Goal: Task Accomplishment & Management: Manage account settings

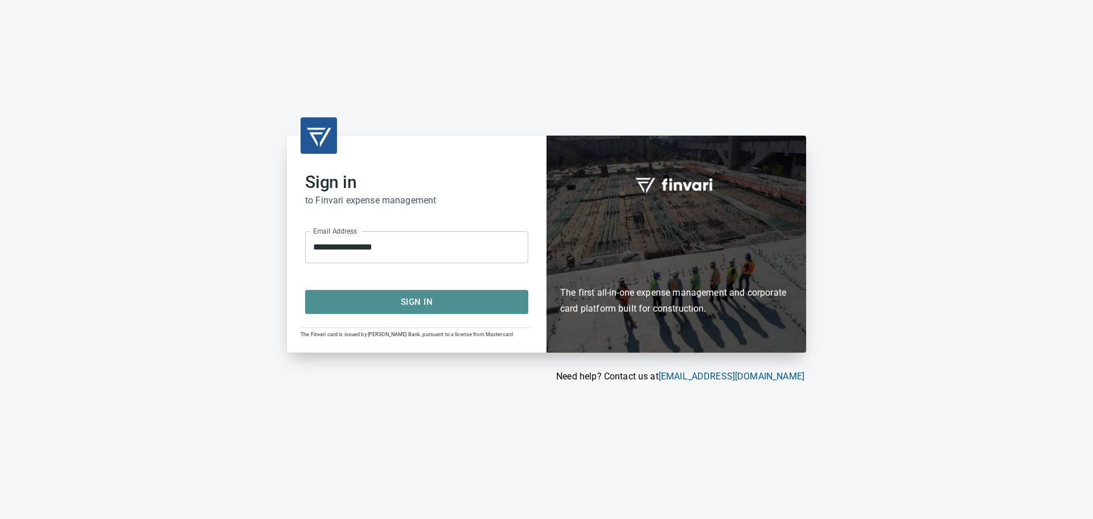
click at [421, 305] on span "Sign In" at bounding box center [417, 301] width 198 height 15
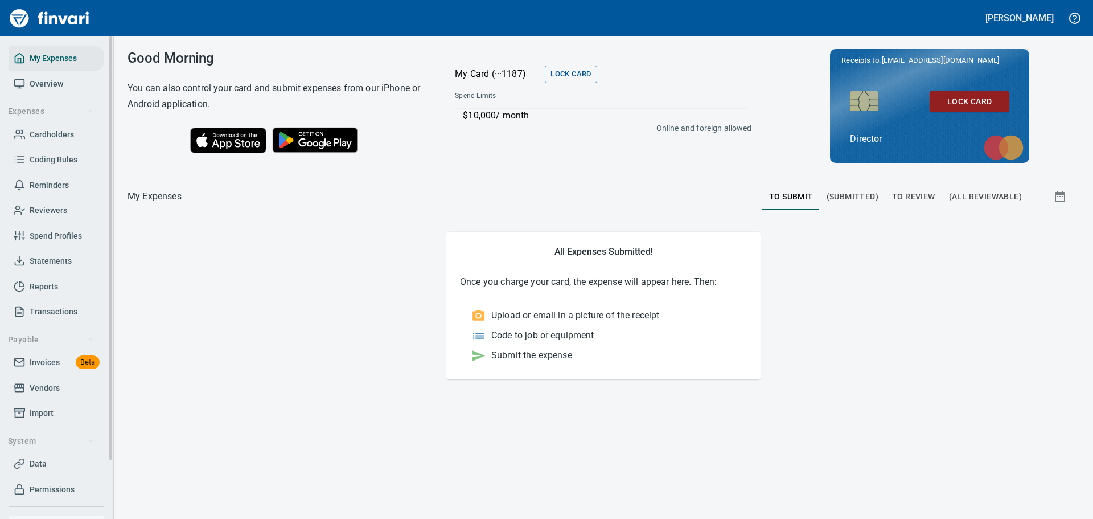
click at [46, 463] on span "Data" at bounding box center [38, 464] width 17 height 14
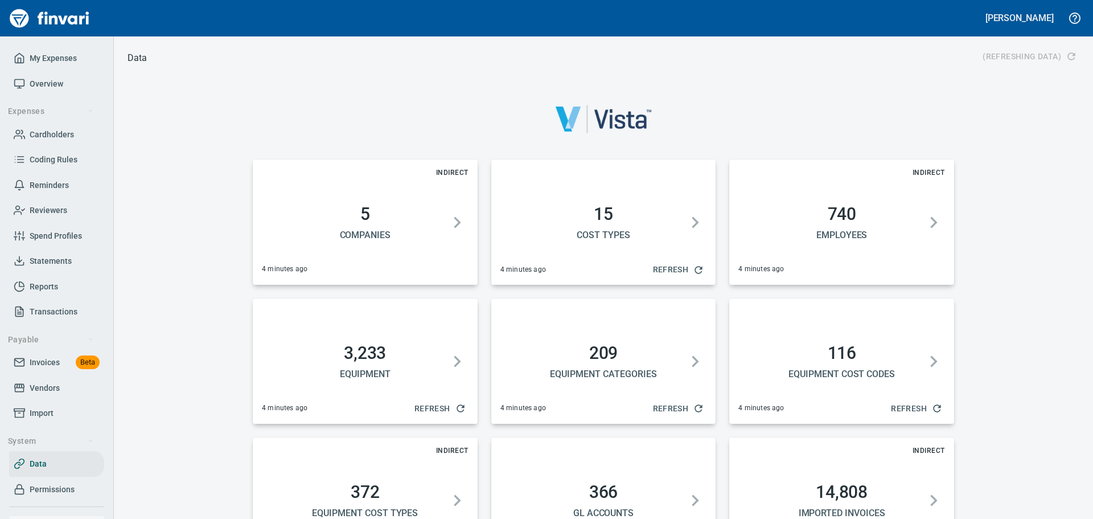
click at [582, 482] on h2 "366" at bounding box center [604, 492] width 198 height 20
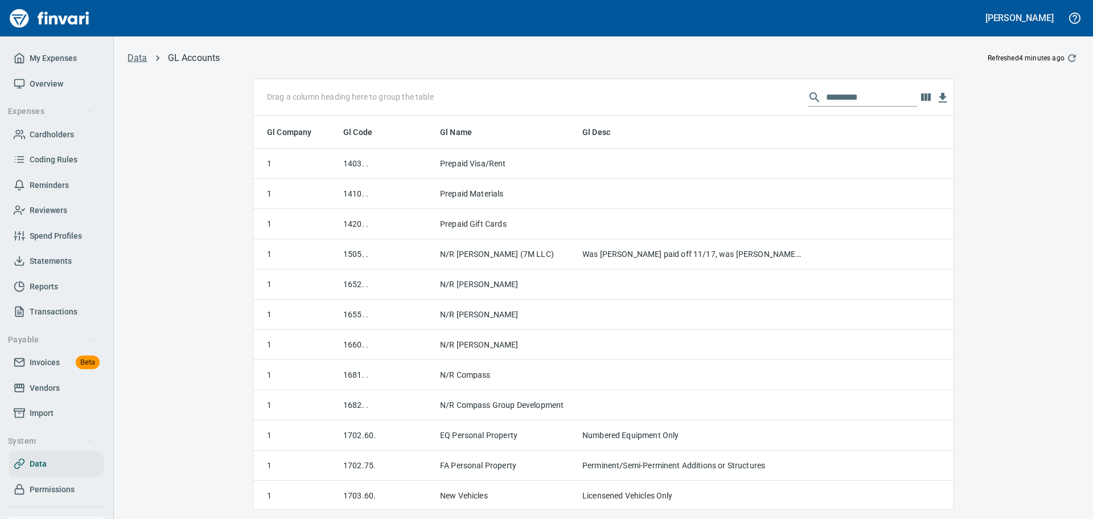
scroll to position [385, 683]
click at [859, 102] on input "text" at bounding box center [871, 97] width 91 height 18
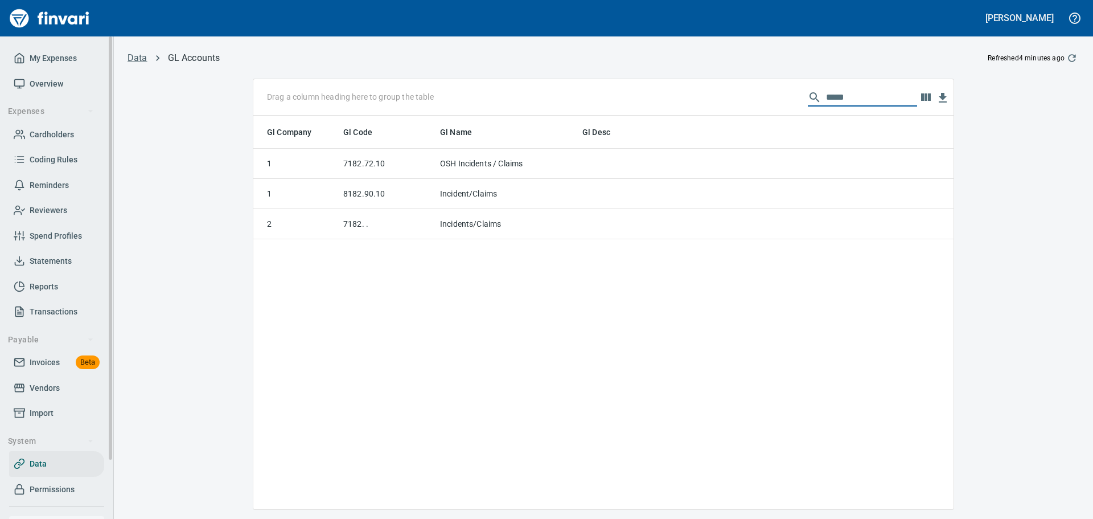
type input "*****"
click at [41, 60] on span "My Expenses" at bounding box center [53, 58] width 47 height 14
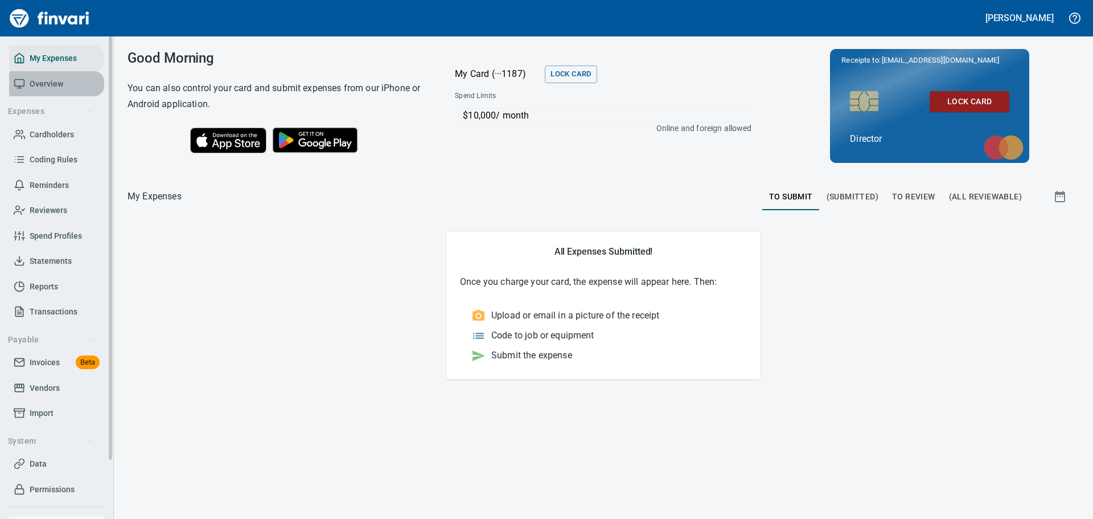
click at [43, 84] on span "Overview" at bounding box center [47, 84] width 34 height 14
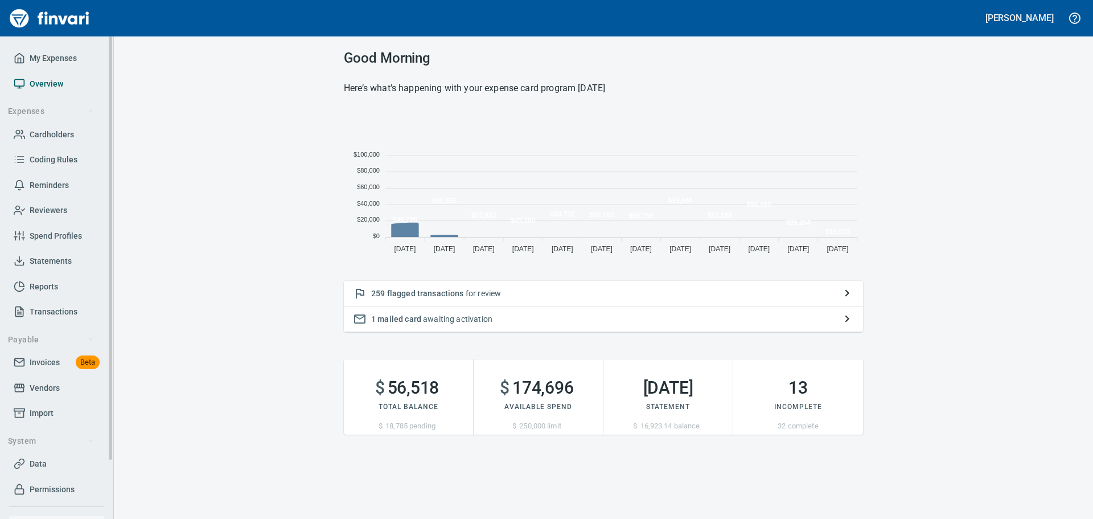
scroll to position [149, 511]
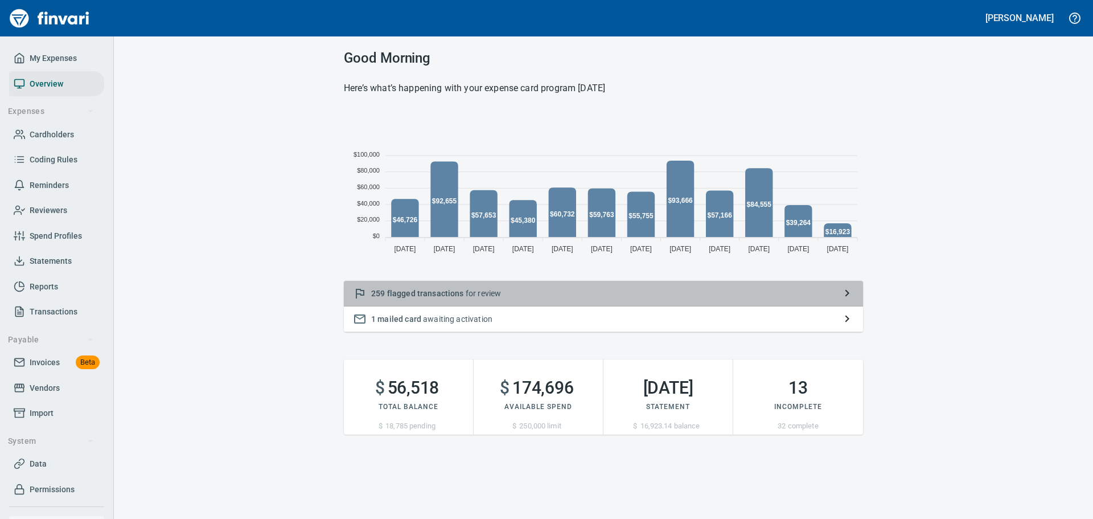
click at [433, 291] on span "flagged transactions" at bounding box center [425, 293] width 77 height 9
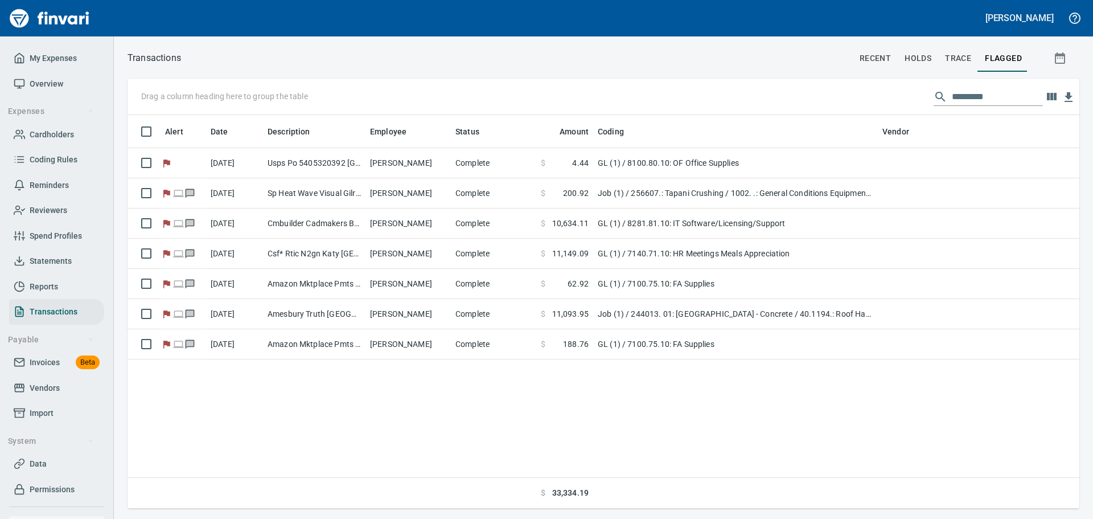
scroll to position [385, 943]
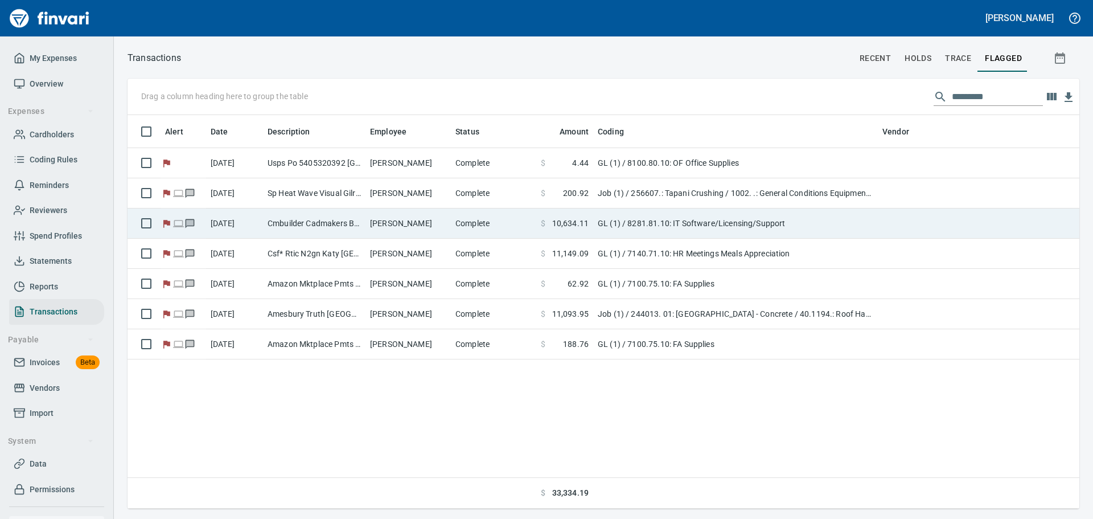
click at [294, 222] on td "Cmbuilder Cadmakers Burnaby Bcca" at bounding box center [314, 223] width 102 height 30
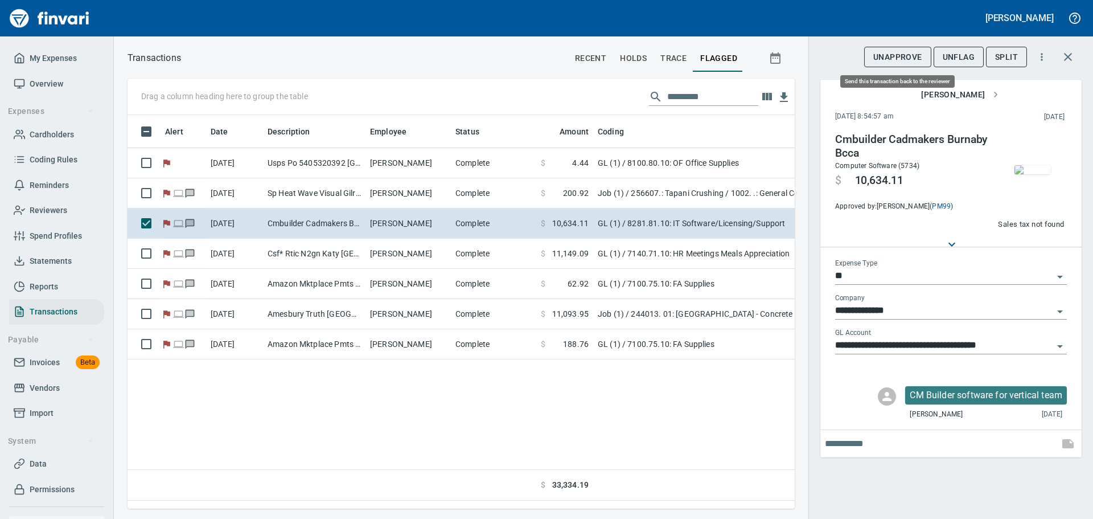
scroll to position [376, 659]
click at [955, 54] on span "UnFlag" at bounding box center [959, 57] width 32 height 14
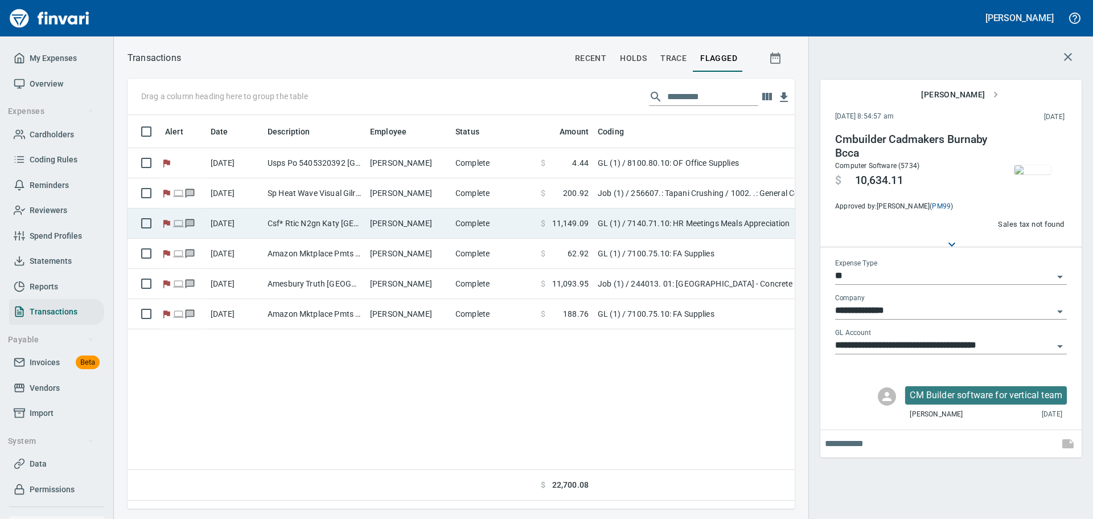
click at [336, 224] on td "Csf* Rtic N2gn Katy [GEOGRAPHIC_DATA]" at bounding box center [314, 223] width 102 height 30
type input "**********"
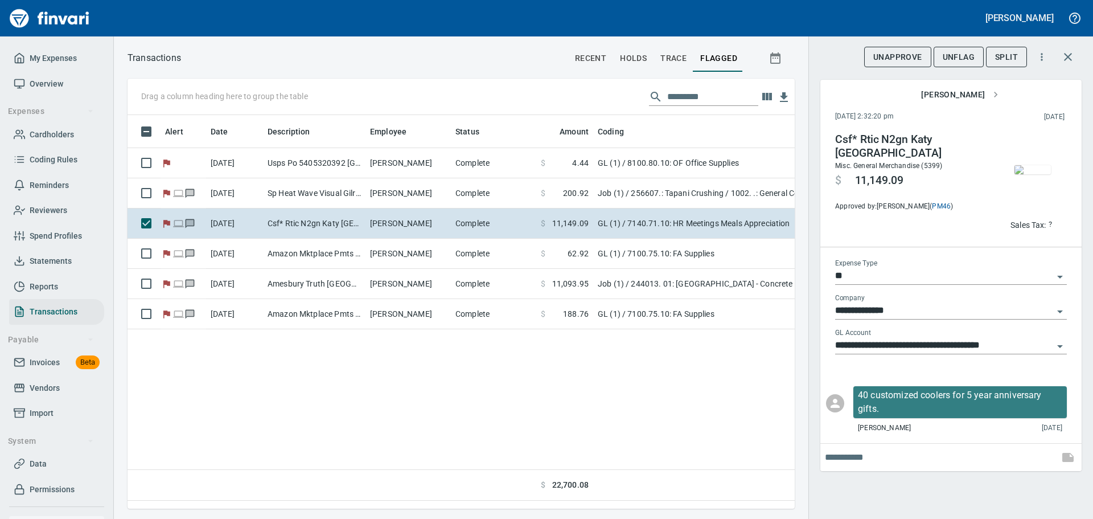
click at [958, 57] on span "UnFlag" at bounding box center [959, 57] width 32 height 14
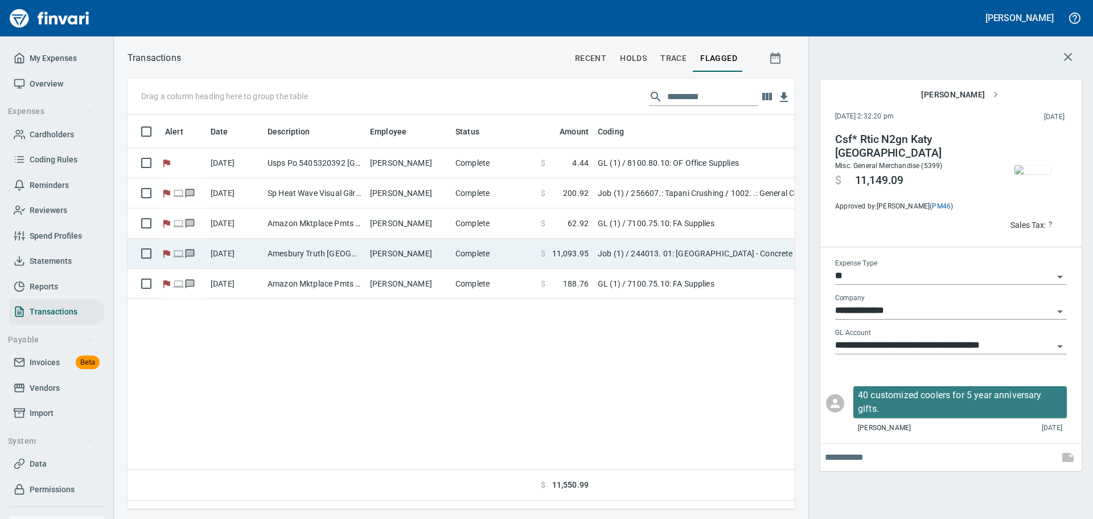
click at [345, 245] on td "Amesbury Truth [GEOGRAPHIC_DATA]" at bounding box center [314, 254] width 102 height 30
type input "***"
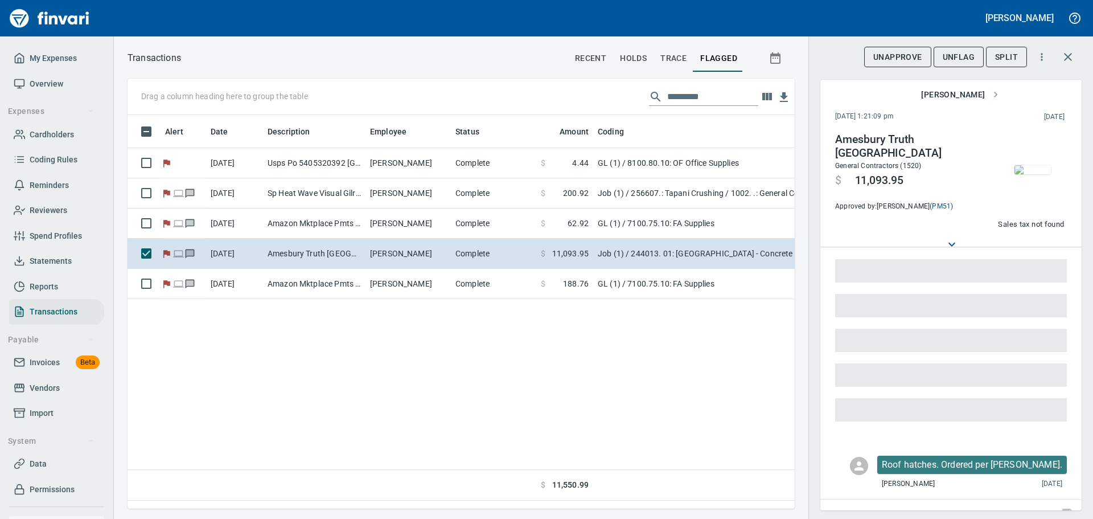
click at [957, 59] on span "UnFlag" at bounding box center [959, 57] width 32 height 14
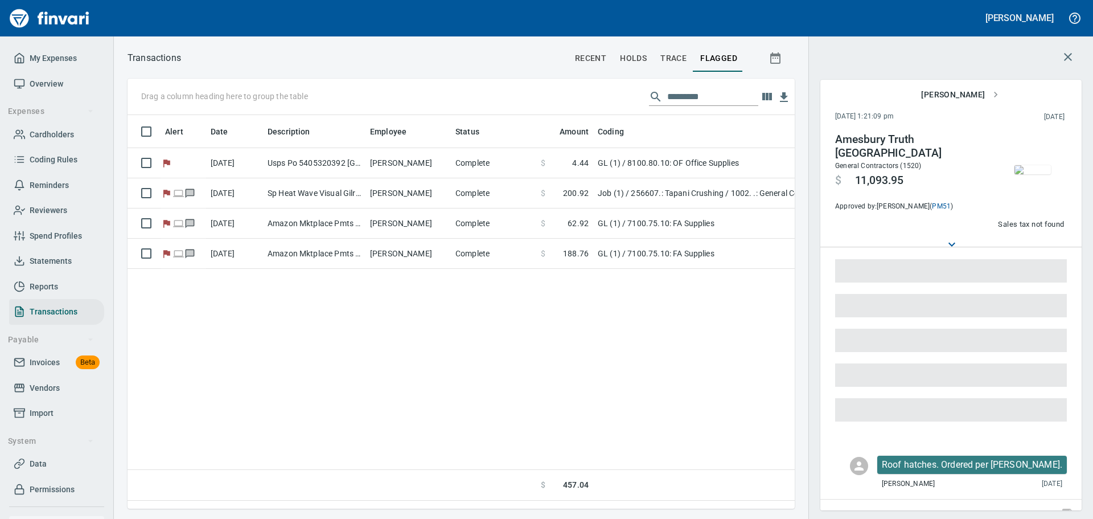
click at [410, 388] on div "Alert Date Description Employee Status Amount Coding Vendor [DATE] Usps Po 5405…" at bounding box center [461, 307] width 667 height 385
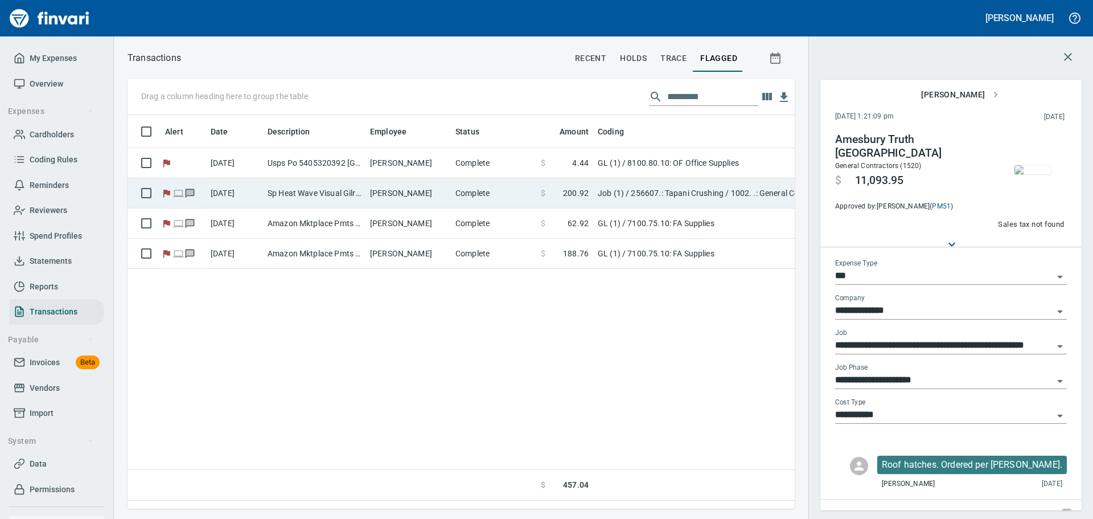
click at [335, 195] on td "Sp Heat Wave Visual Gilroy CA" at bounding box center [314, 193] width 102 height 30
type input "**********"
type input "********"
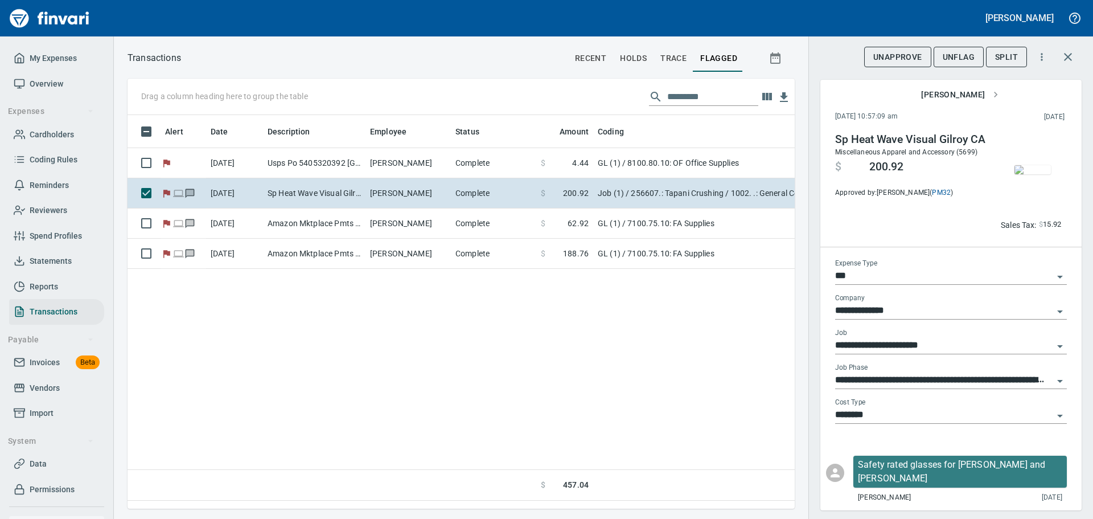
click at [1022, 174] on img "button" at bounding box center [1033, 169] width 36 height 9
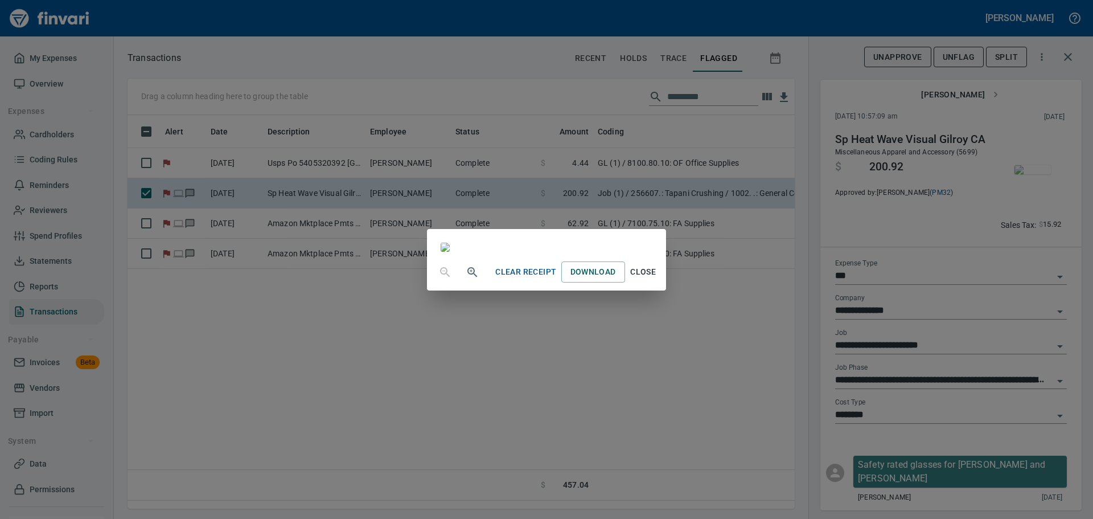
scroll to position [151, 0]
click at [308, 373] on div "Clear Receipt Download Close" at bounding box center [546, 259] width 1093 height 519
